Goal: Book appointment/travel/reservation

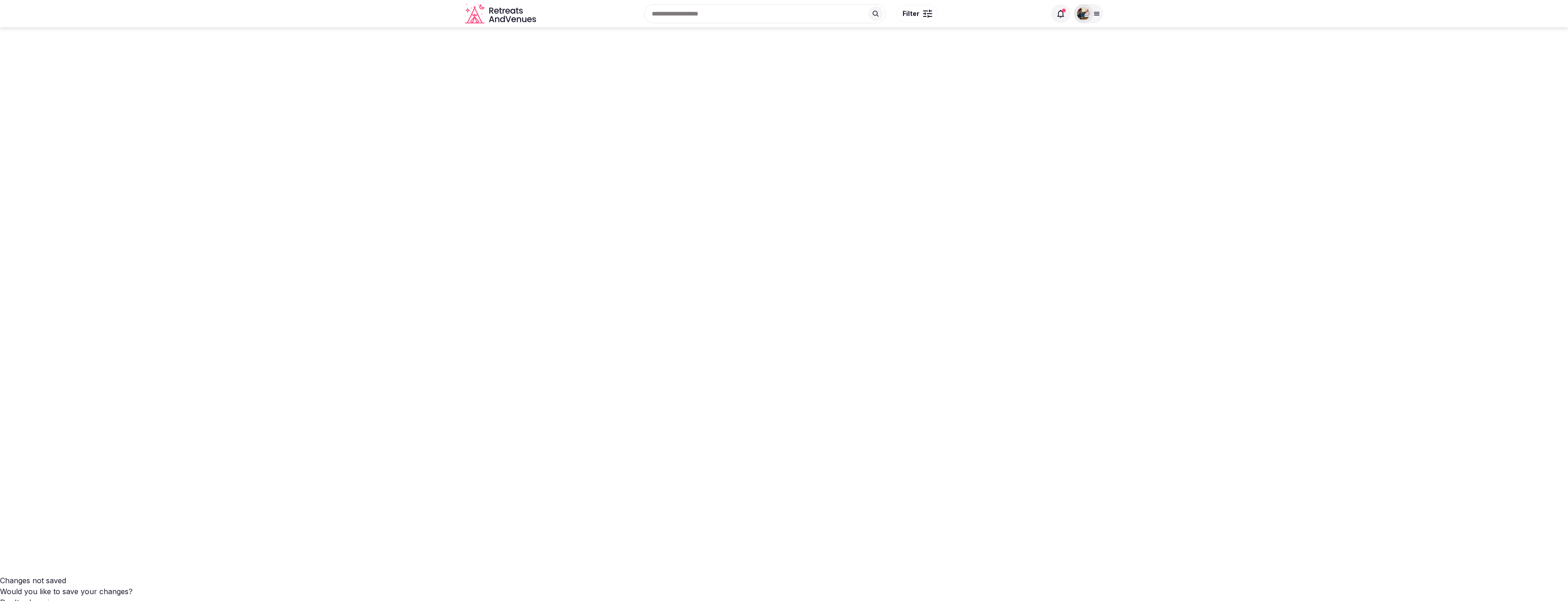
click at [873, 12] on icon at bounding box center [876, 14] width 6 height 6
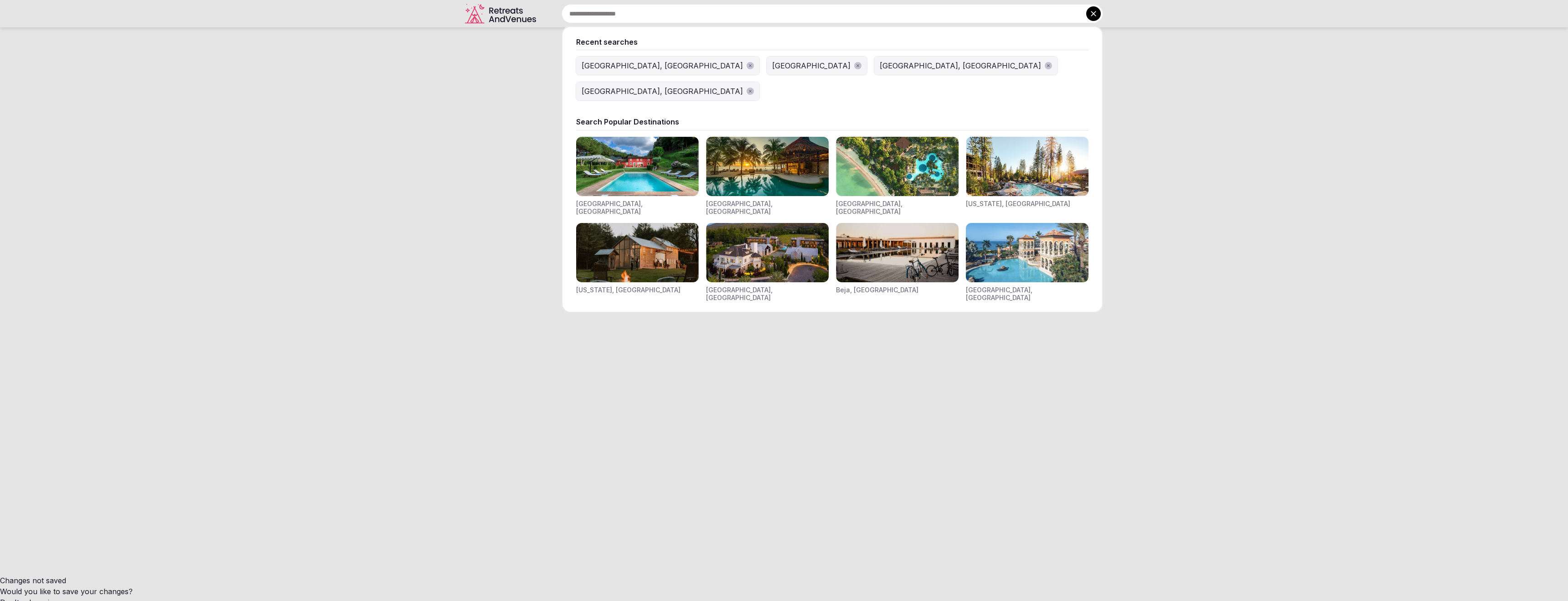
click at [755, 150] on img "Visit venues for Riviera Maya, Mexico" at bounding box center [767, 166] width 123 height 59
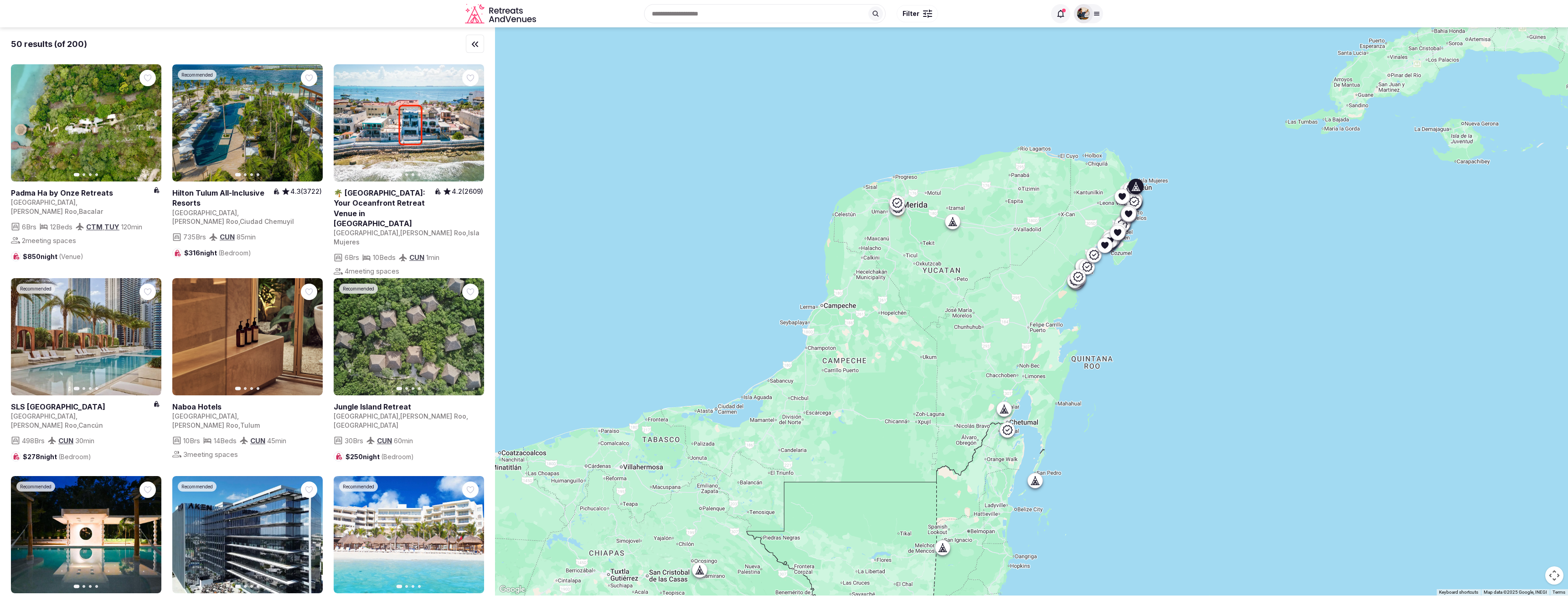
click at [474, 120] on icon "button" at bounding box center [471, 123] width 7 height 7
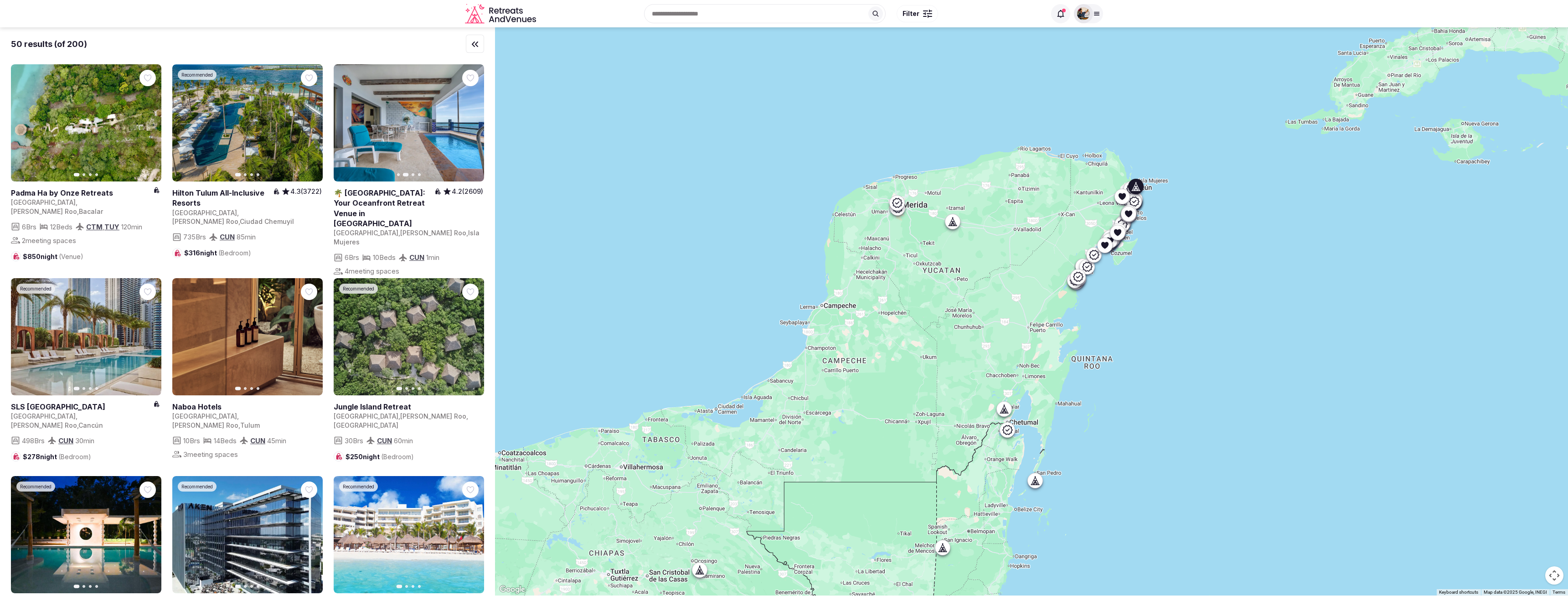
click at [474, 120] on icon "button" at bounding box center [471, 123] width 7 height 7
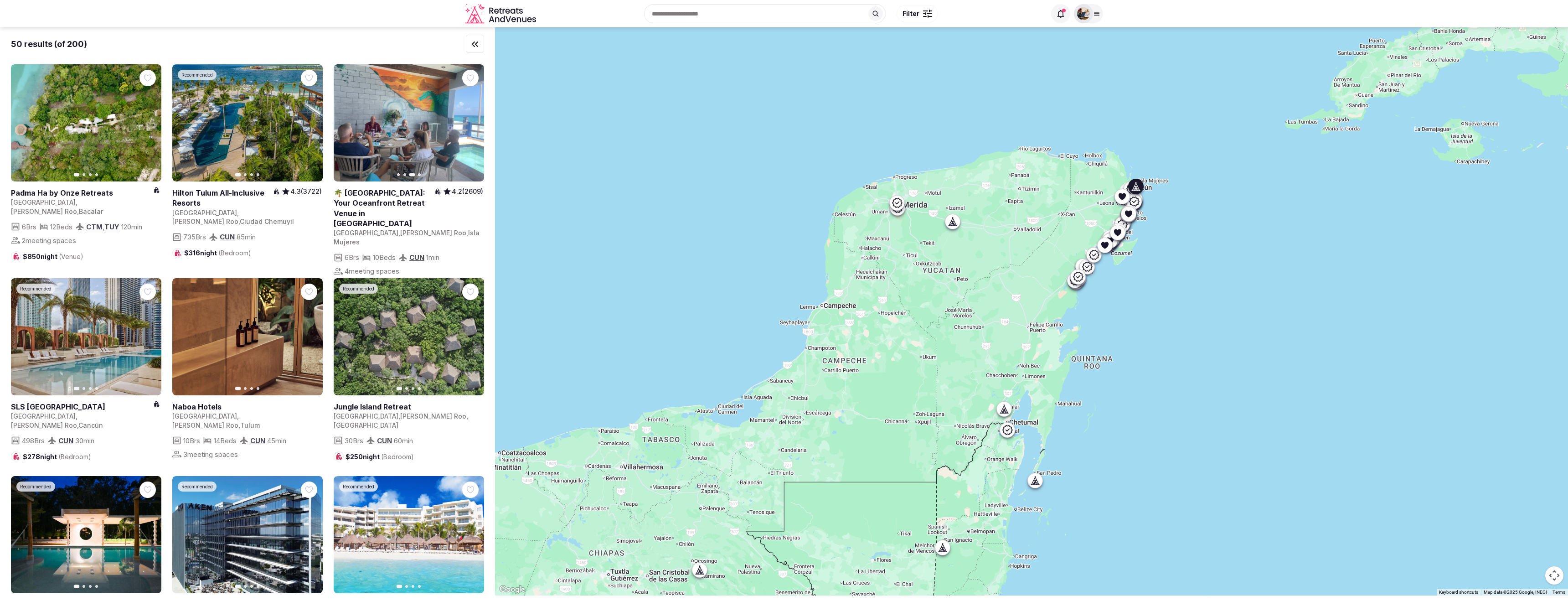
click at [474, 120] on icon "button" at bounding box center [471, 123] width 7 height 7
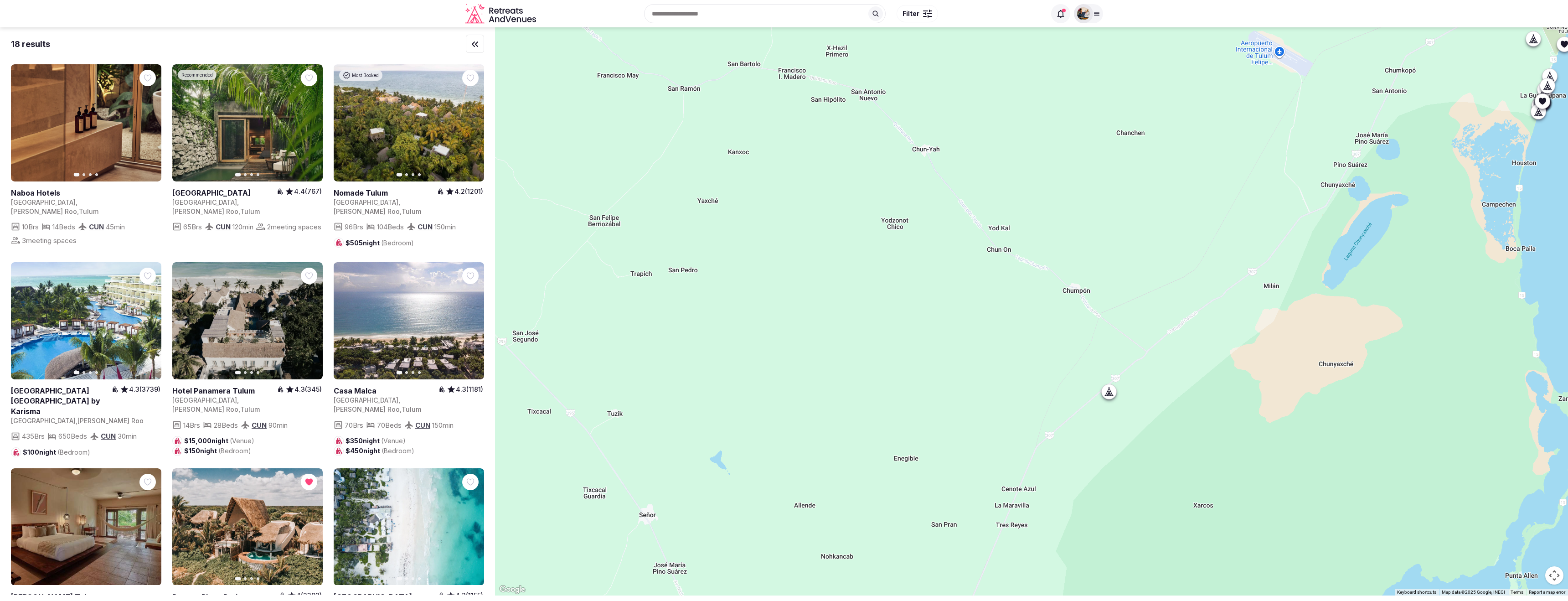
drag, startPoint x: 1264, startPoint y: 219, endPoint x: 1168, endPoint y: 254, distance: 102.2
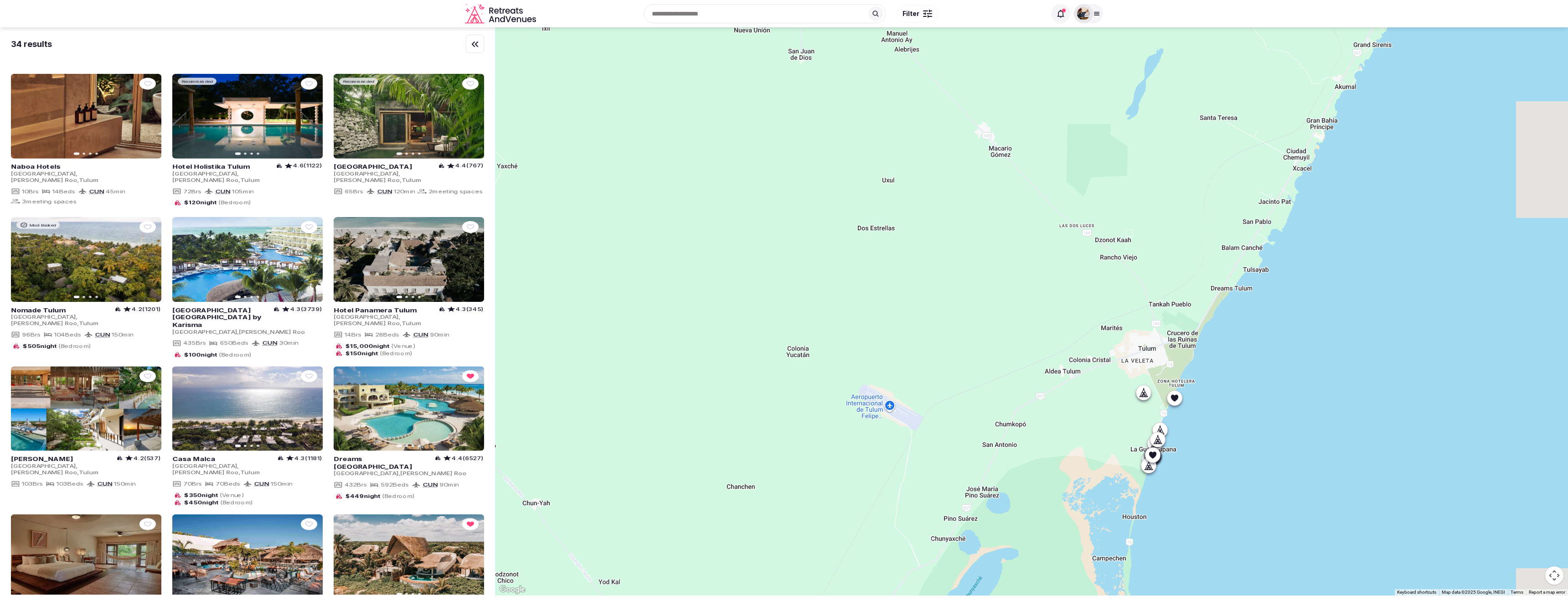
drag, startPoint x: 1150, startPoint y: 263, endPoint x: 859, endPoint y: 579, distance: 429.6
click at [859, 579] on div at bounding box center [1031, 311] width 1073 height 568
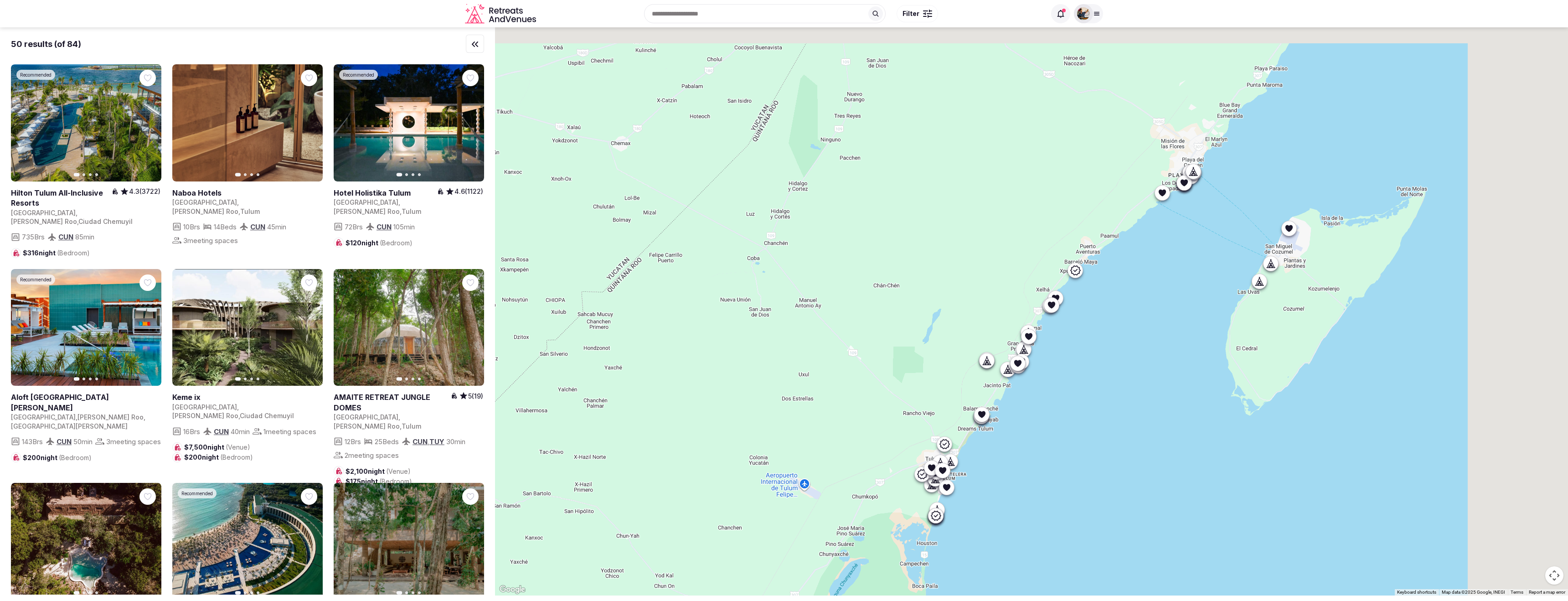
drag, startPoint x: 1003, startPoint y: 291, endPoint x: 802, endPoint y: 482, distance: 277.3
click at [802, 482] on div at bounding box center [1031, 311] width 1073 height 568
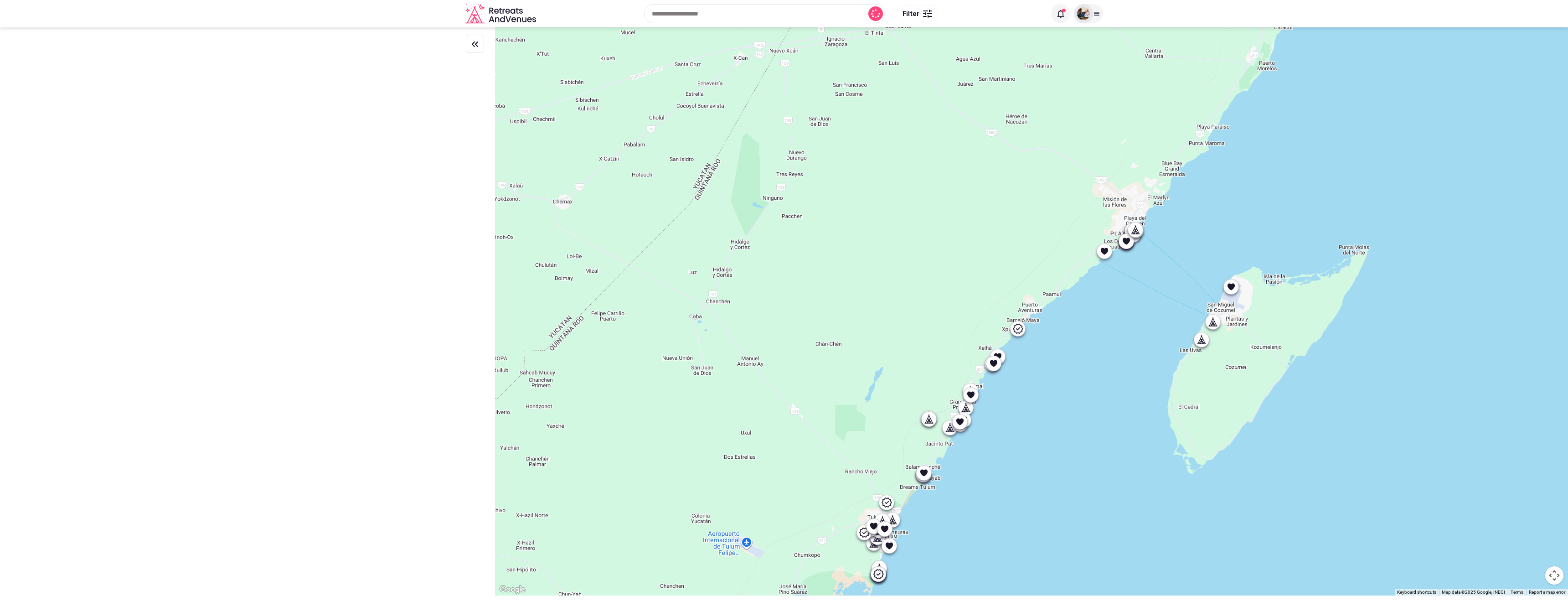
drag, startPoint x: 798, startPoint y: 281, endPoint x: 797, endPoint y: 306, distance: 25.0
click at [797, 306] on div at bounding box center [1031, 311] width 1073 height 568
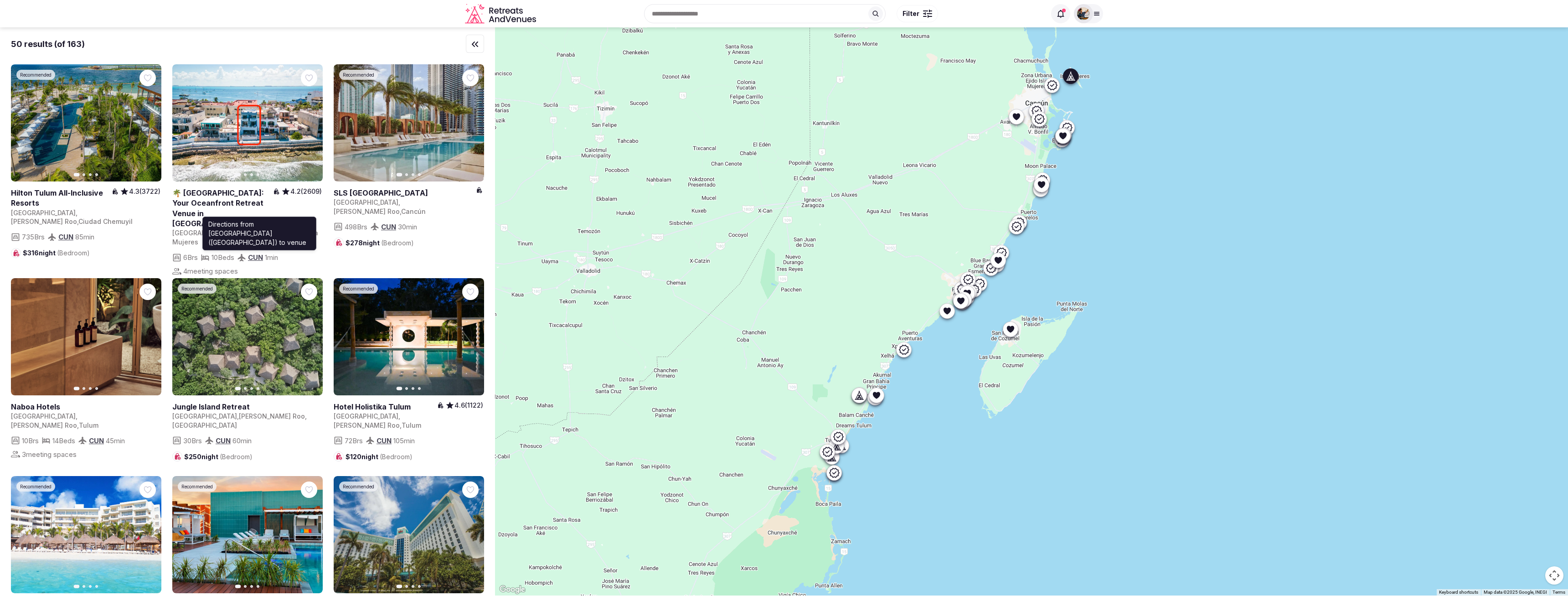
click at [260, 253] on link "CUN" at bounding box center [256, 257] width 15 height 8
click at [288, 192] on icon at bounding box center [285, 191] width 9 height 9
click at [311, 192] on span "4.2 (2609)" at bounding box center [306, 191] width 31 height 9
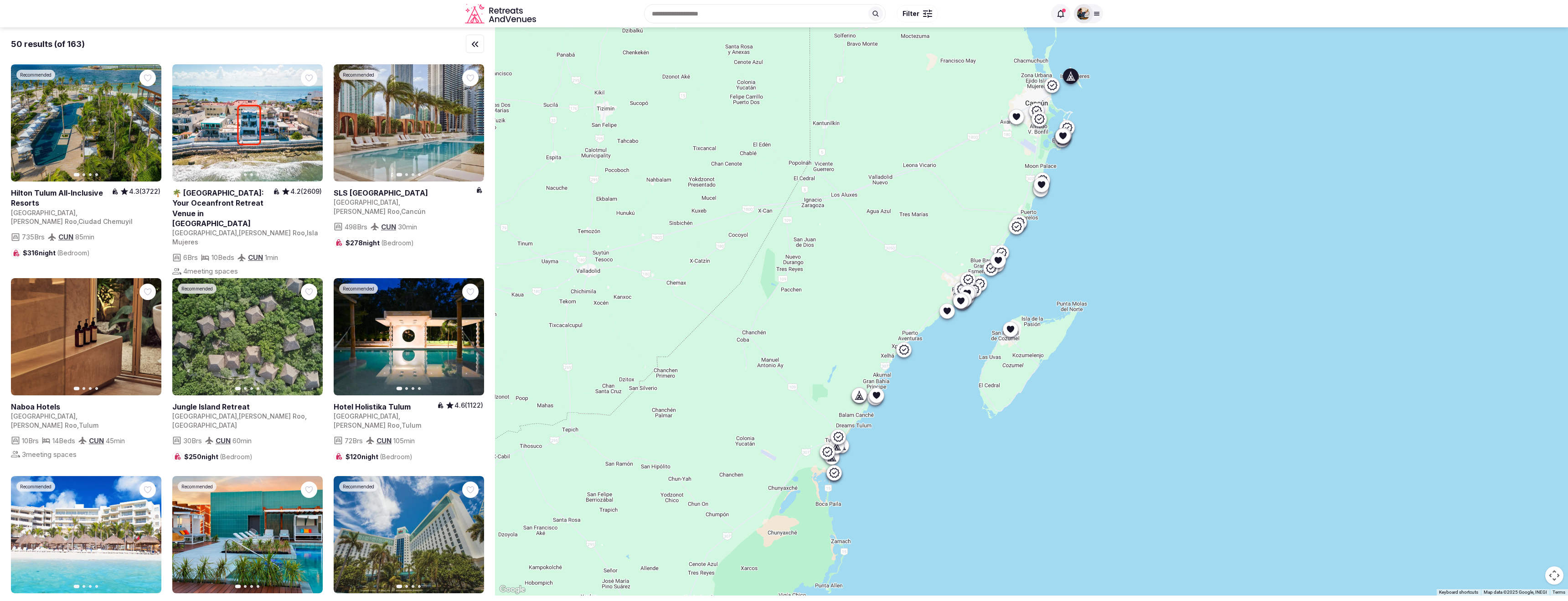
click at [311, 192] on span "4.2 (2609)" at bounding box center [306, 191] width 31 height 9
drag, startPoint x: 5, startPoint y: 187, endPoint x: 42, endPoint y: 201, distance: 39.6
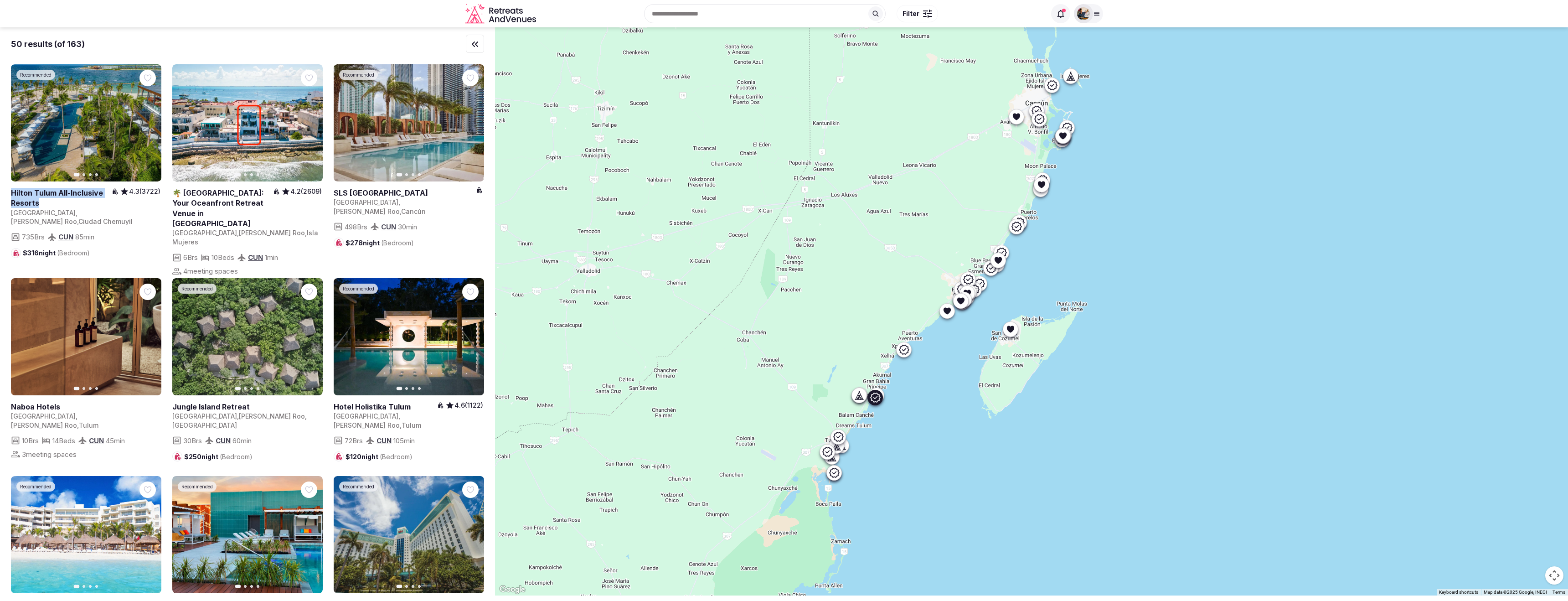
click at [42, 201] on div "50 results (of 163) Recommended Previous slide Next slide Hilton Tulum All-Incl…" at bounding box center [247, 311] width 495 height 567
copy h2 "Hilton Tulum All-Inclusive Resorts"
click at [130, 192] on span "4.3 (3722)" at bounding box center [144, 191] width 31 height 9
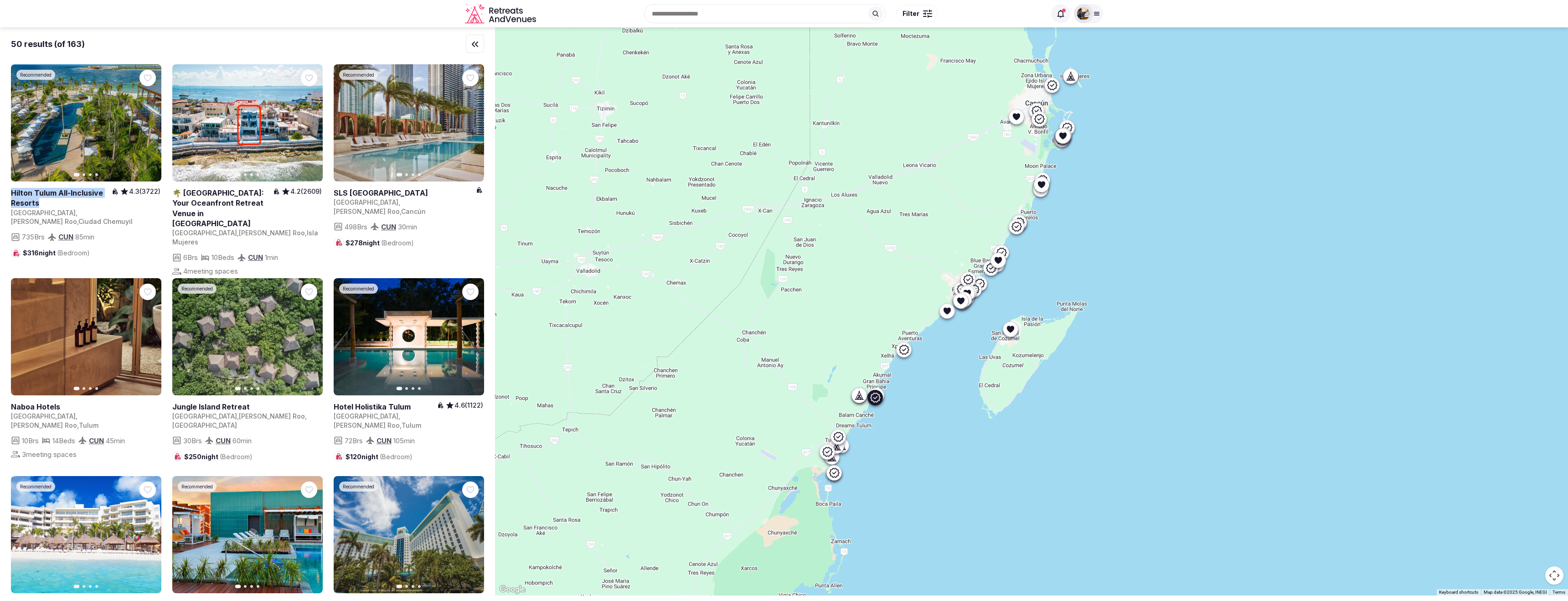
click at [130, 192] on span "4.3 (3722)" at bounding box center [144, 191] width 31 height 9
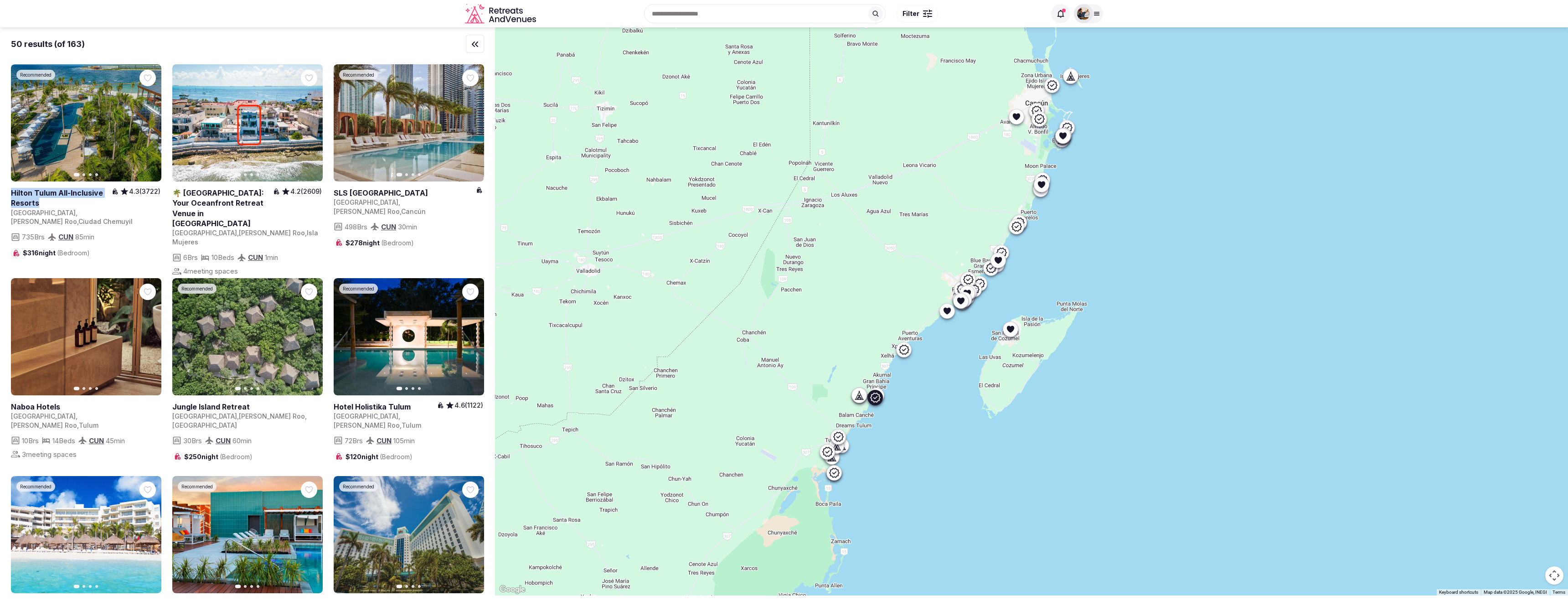
click at [130, 192] on span "4.3 (3722)" at bounding box center [144, 191] width 31 height 9
click at [457, 405] on span "4.6 (1122)" at bounding box center [469, 405] width 29 height 9
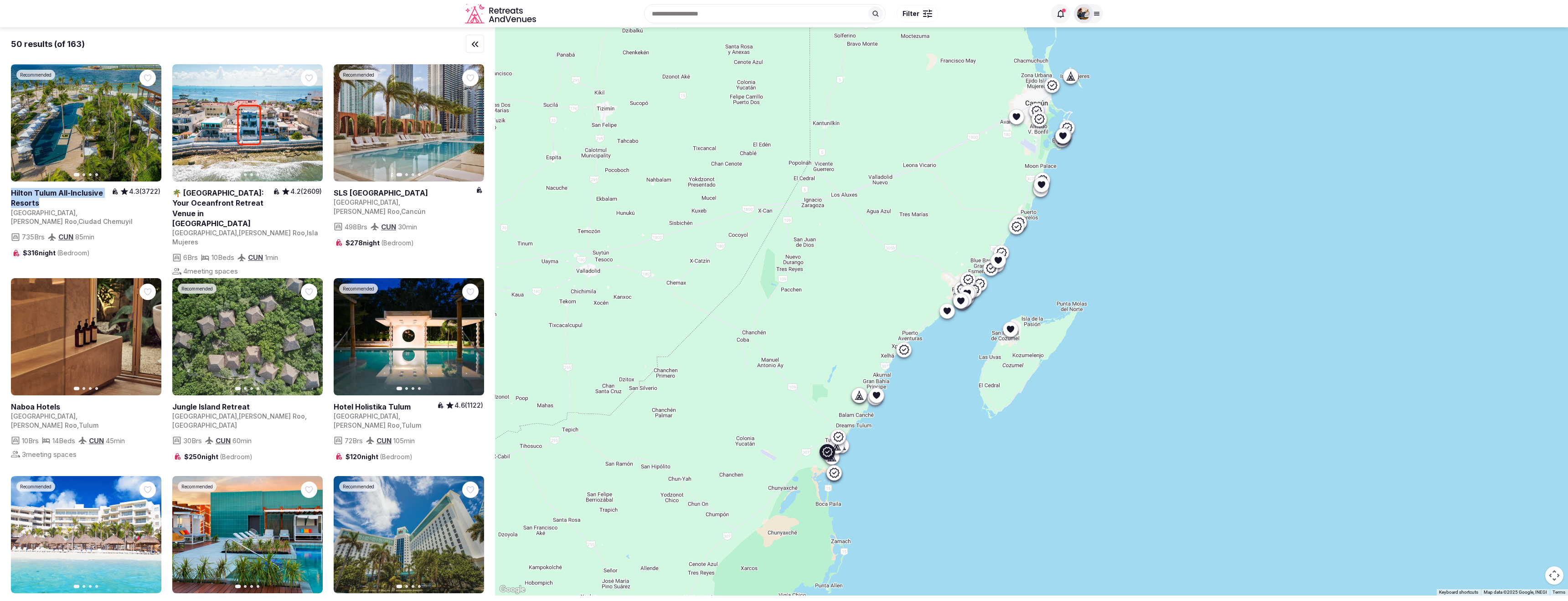
click at [457, 405] on span "4.6 (1122)" at bounding box center [469, 405] width 29 height 9
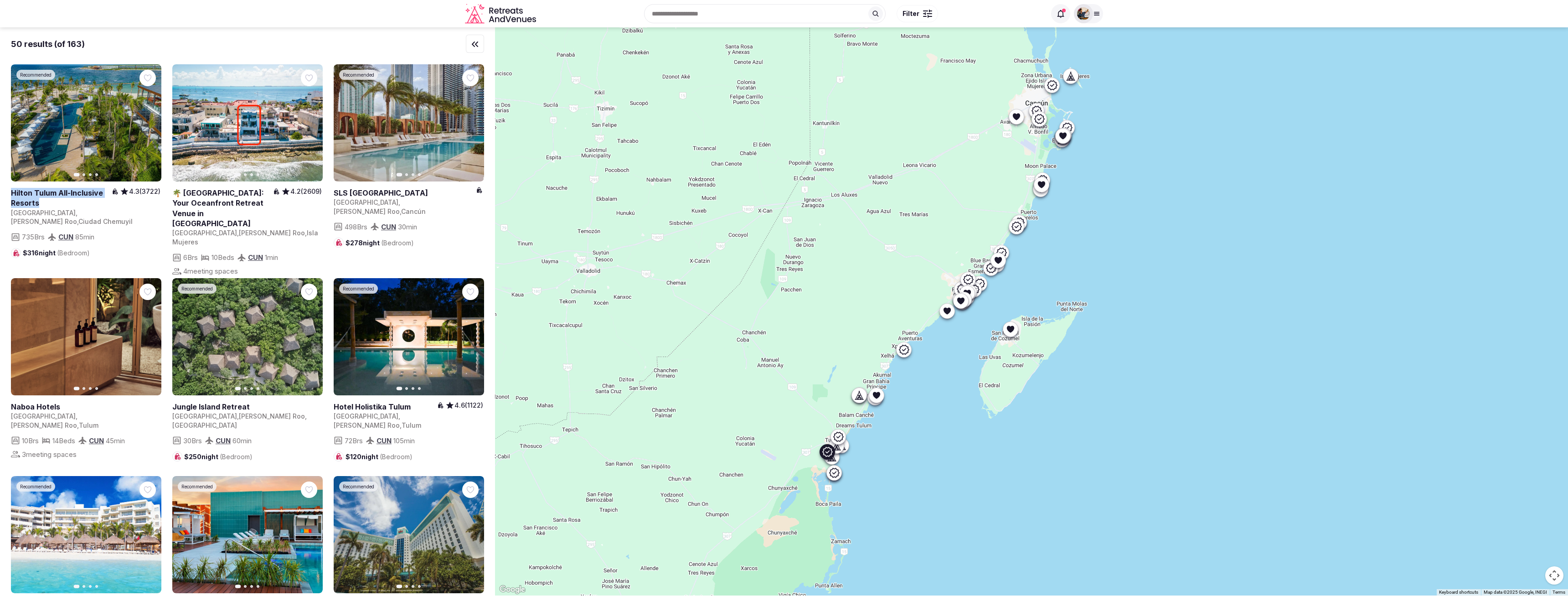
click at [457, 405] on span "4.6 (1122)" at bounding box center [469, 405] width 29 height 9
click at [472, 407] on span "4.6 (1122)" at bounding box center [469, 405] width 29 height 9
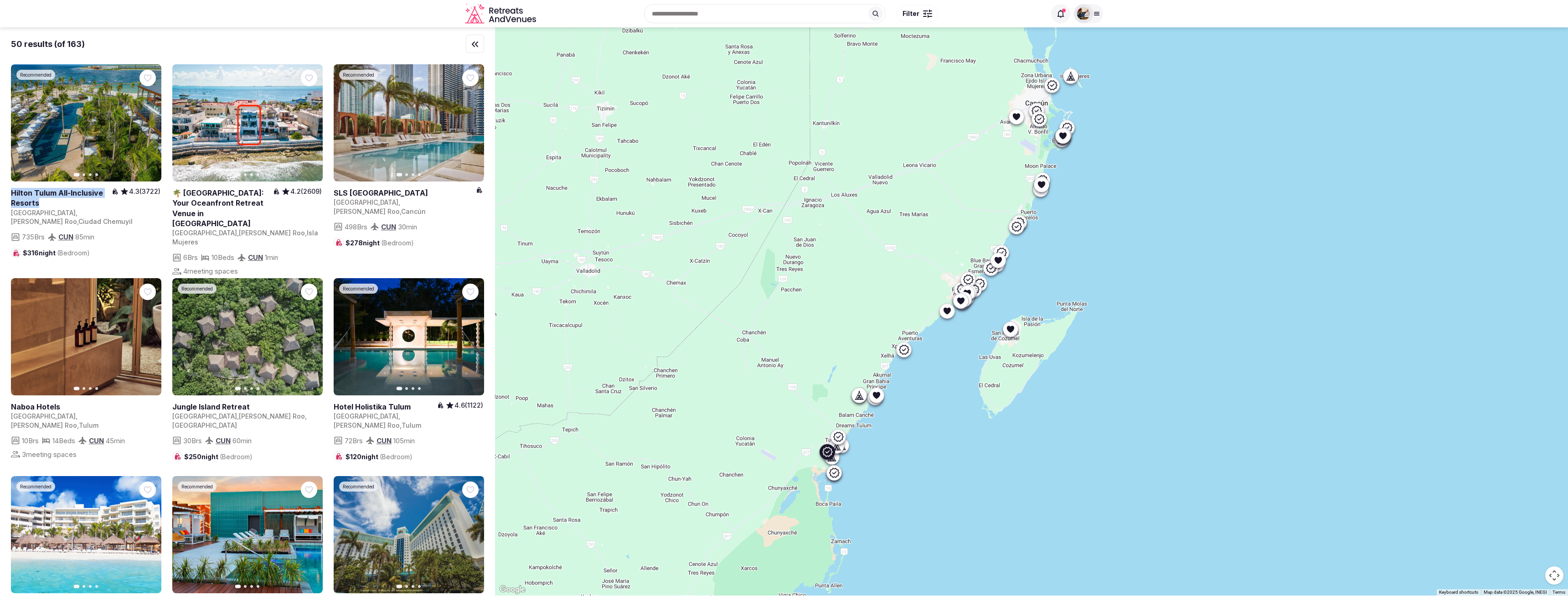
click at [472, 407] on span "4.6 (1122)" at bounding box center [469, 405] width 29 height 9
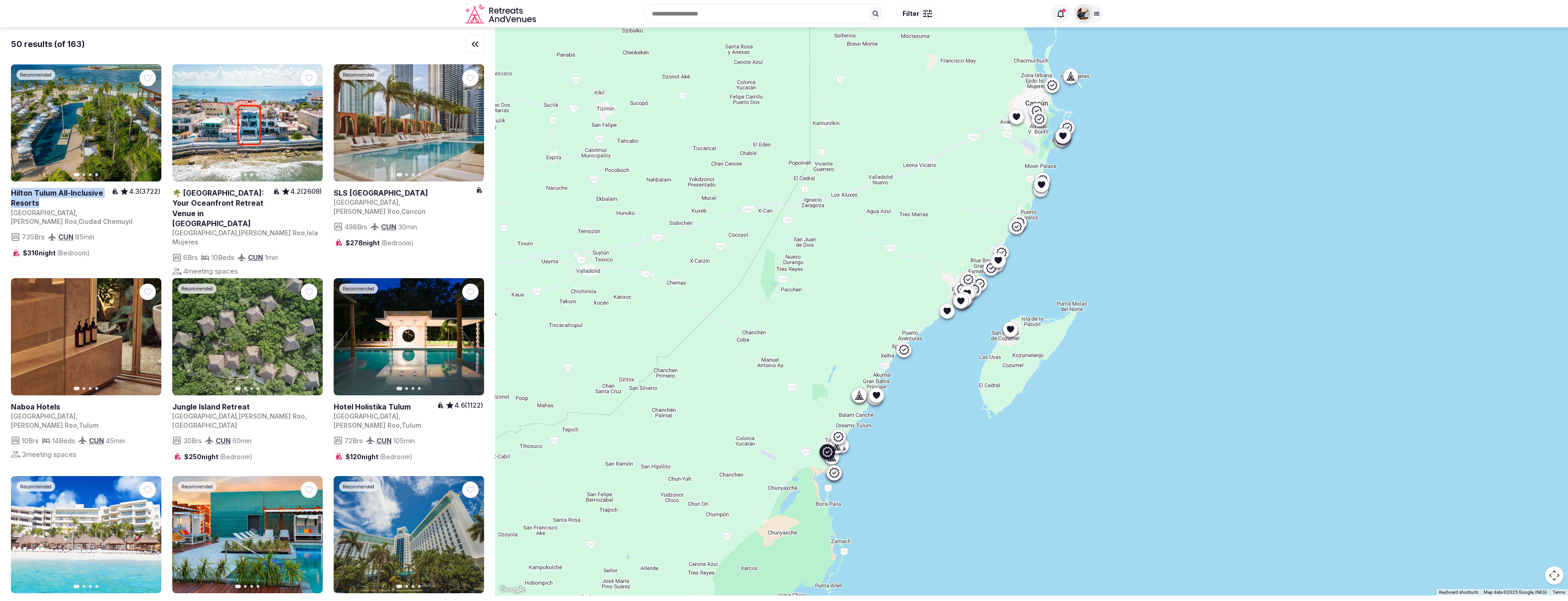
click at [472, 407] on span "4.6 (1122)" at bounding box center [469, 405] width 29 height 9
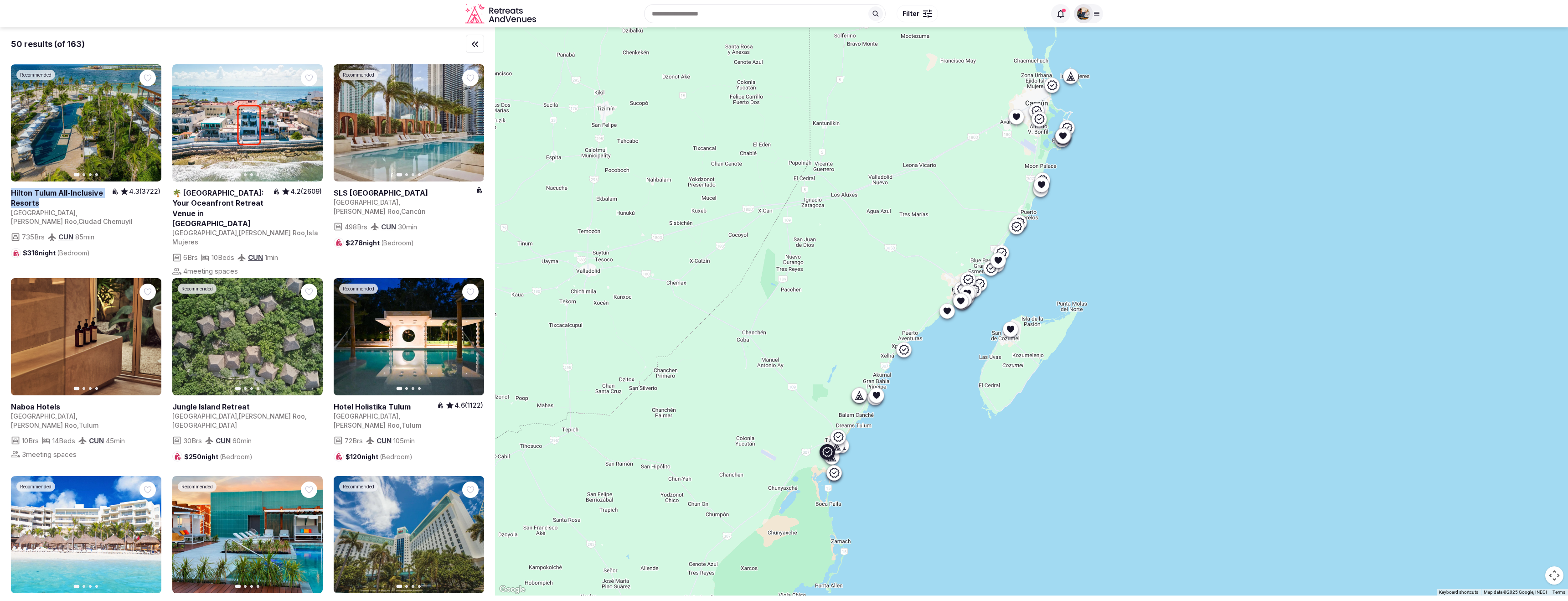
click at [472, 407] on span "4.6 (1122)" at bounding box center [469, 405] width 29 height 9
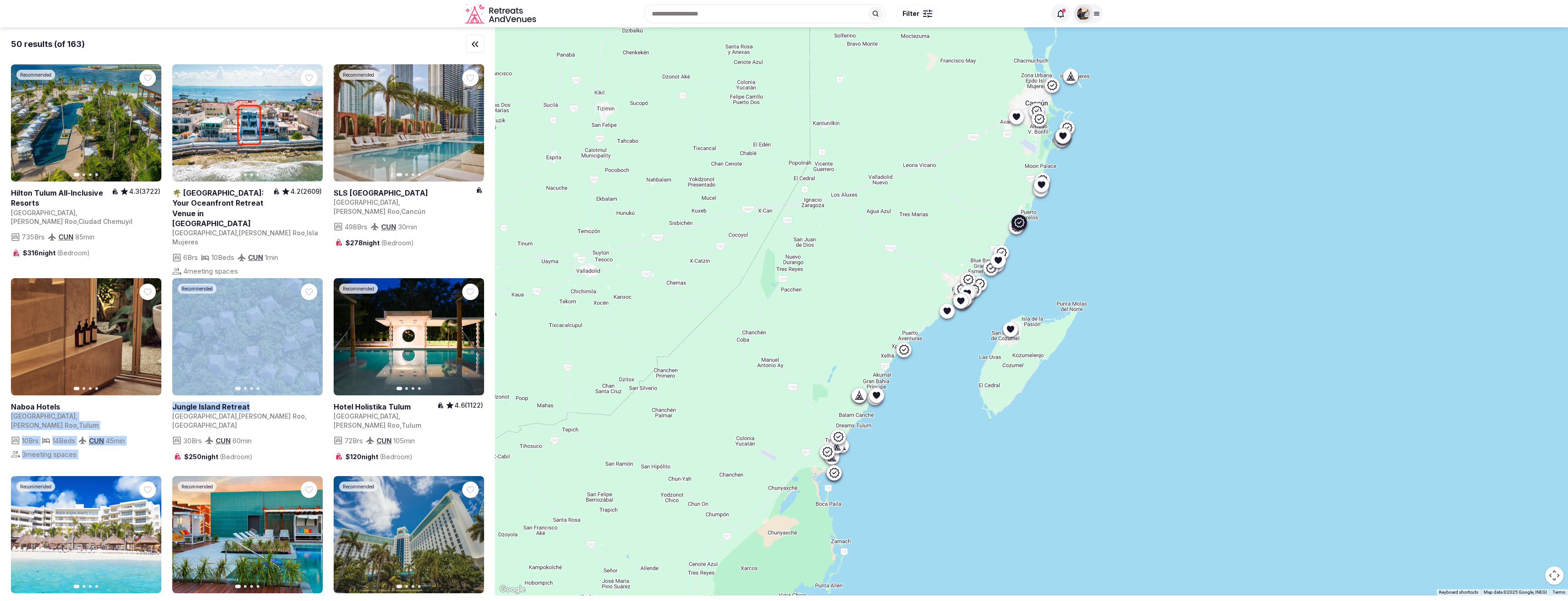
drag, startPoint x: 162, startPoint y: 407, endPoint x: 258, endPoint y: 406, distance: 96.0
click at [258, 406] on link at bounding box center [247, 407] width 150 height 10
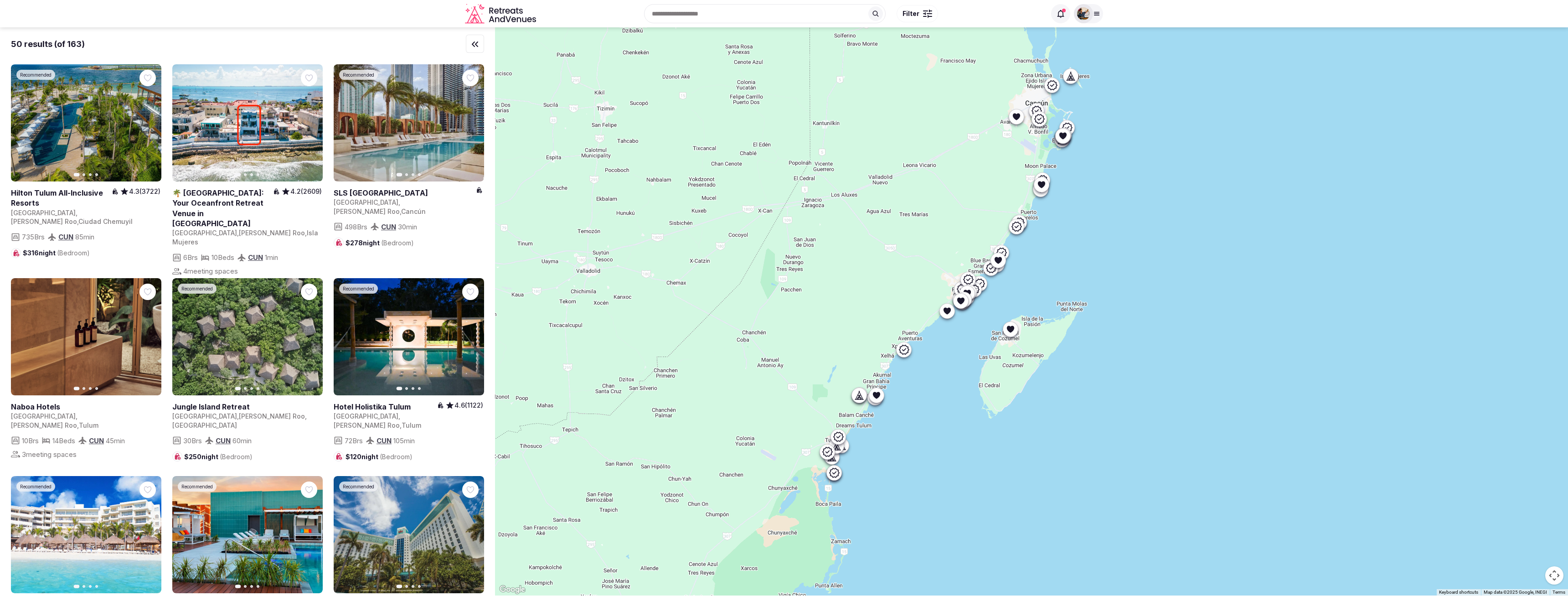
click at [211, 22] on div "Recent searches [GEOGRAPHIC_DATA], [GEOGRAPHIC_DATA] [GEOGRAPHIC_DATA] [GEOGRAP…" at bounding box center [784, 13] width 1568 height 27
click at [473, 409] on span "4.6 (1122)" at bounding box center [469, 405] width 29 height 9
click at [478, 435] on div "72 Brs CUN 105 min" at bounding box center [409, 441] width 150 height 11
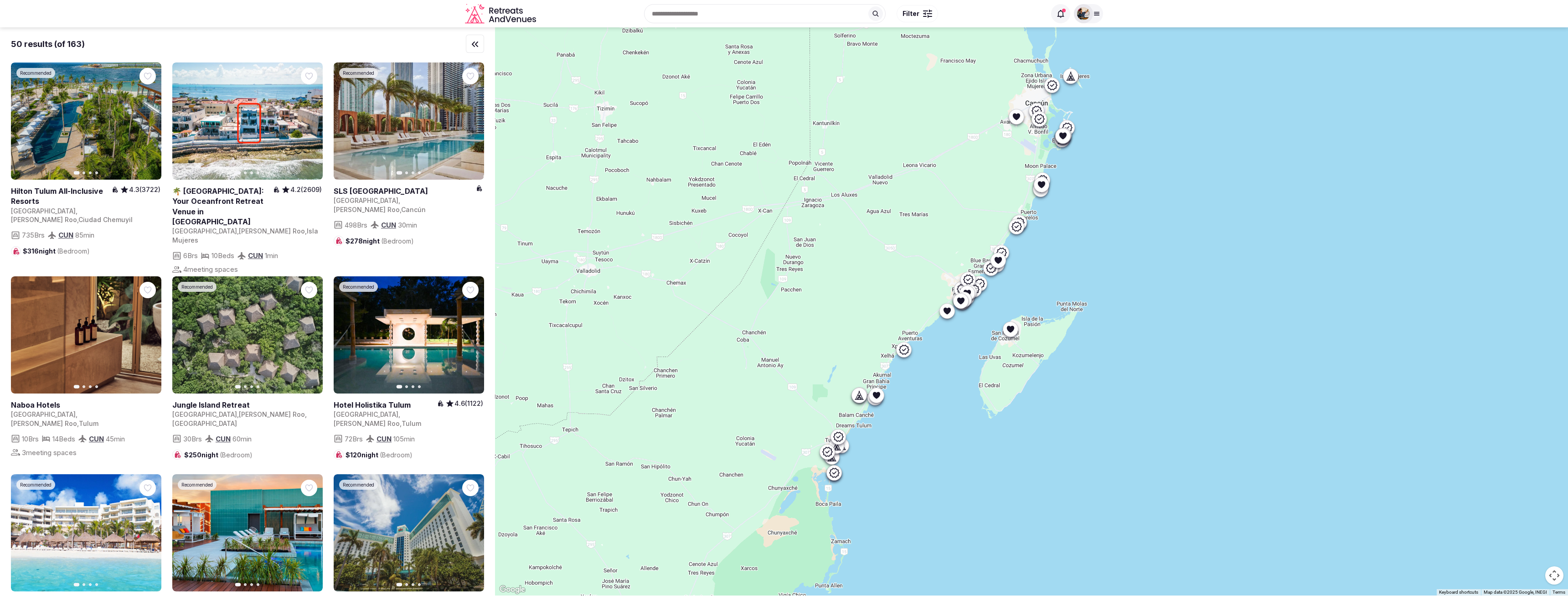
click at [1018, 7] on div "Recent searches [GEOGRAPHIC_DATA], [GEOGRAPHIC_DATA] [GEOGRAPHIC_DATA] [GEOGRAP…" at bounding box center [792, 13] width 506 height 39
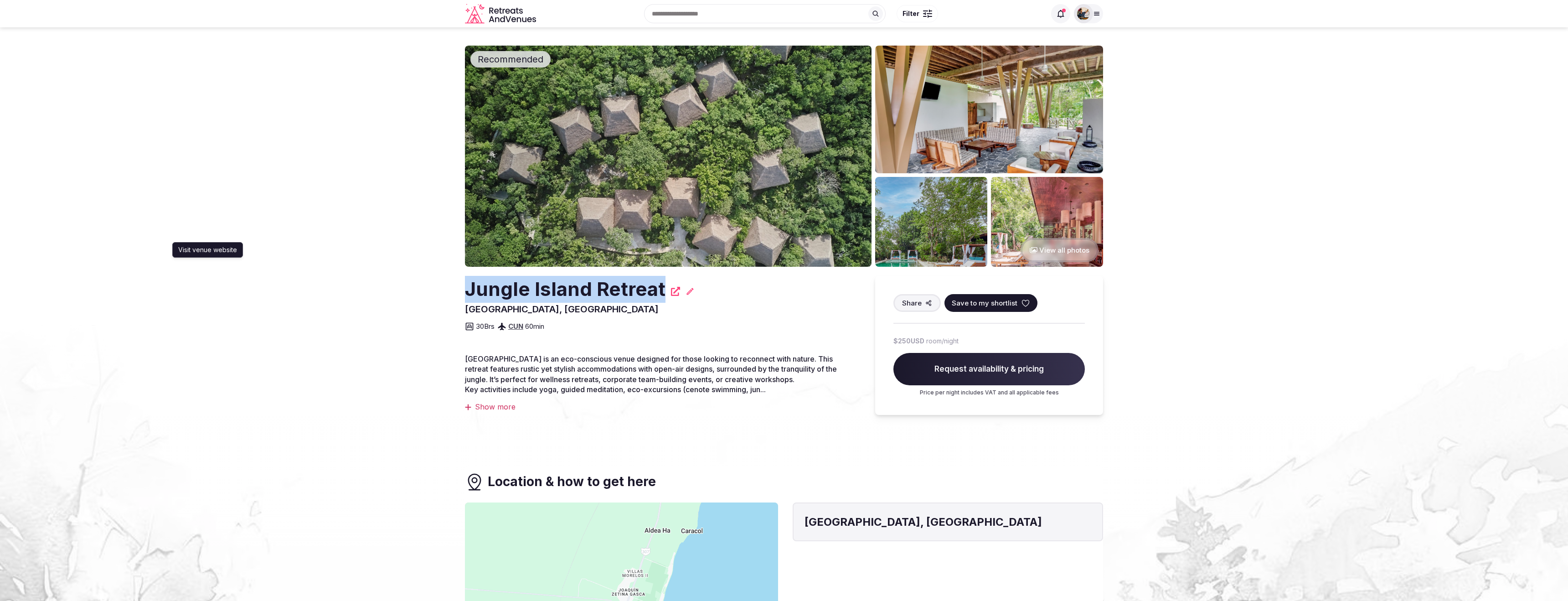
drag, startPoint x: 457, startPoint y: 295, endPoint x: 662, endPoint y: 295, distance: 205.0
click at [662, 295] on section "Recommended View all photos Jungle Island Retreat Visit venue website Visit ven…" at bounding box center [784, 247] width 1568 height 439
copy h2 "Jungle Island Retreat"
